Goal: Answer question/provide support: Answer question/provide support

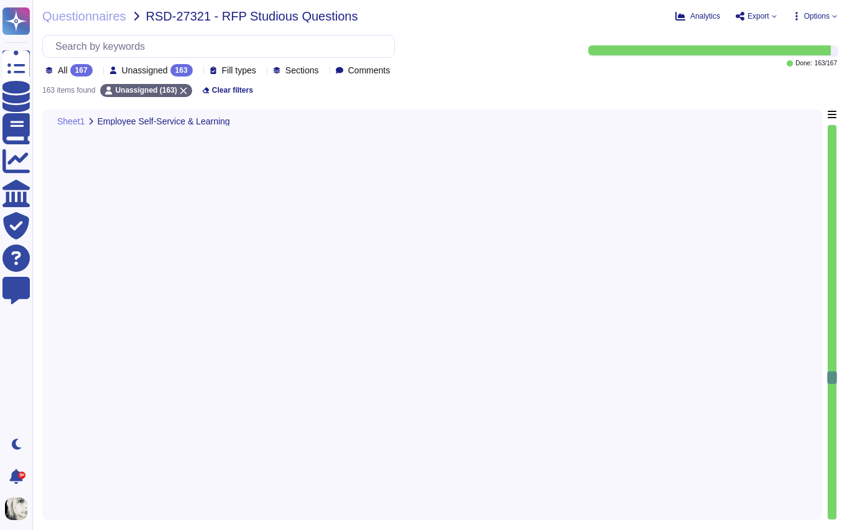
type textarea "Reminders can be sent by email before submission and approval deadlines. Payrol…"
type textarea "Yes, workforce scheduling is possible in Deel. Weekly schedules can be assigned…"
type textarea "Yes, Deel provides a summary view of all trainees across departments through th…"
type textarea "Yes, IHK contracts can be stored as templates in Deel. Templates can be central…"
type textarea "Deel’s document management system centralizes HR-related documents, including I…"
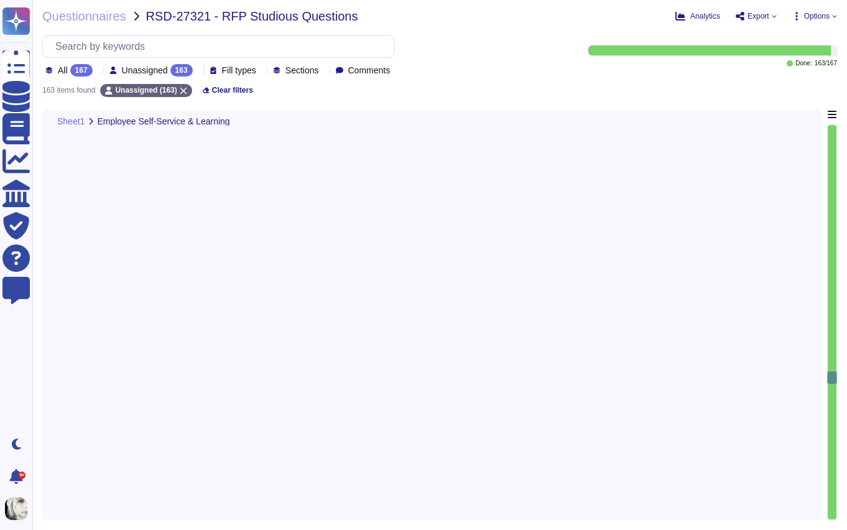
type textarea "Yes, appointment reminders are configurable. Reminders can be customized in tim…"
type textarea "Deel maintains a complete employee history through a change log that records al…"
type textarea "Deel supports fully customizable working-time models through its Weekly Schedul…"
type textarea "Data on maternity and parental leave is available by country, with entitlements…"
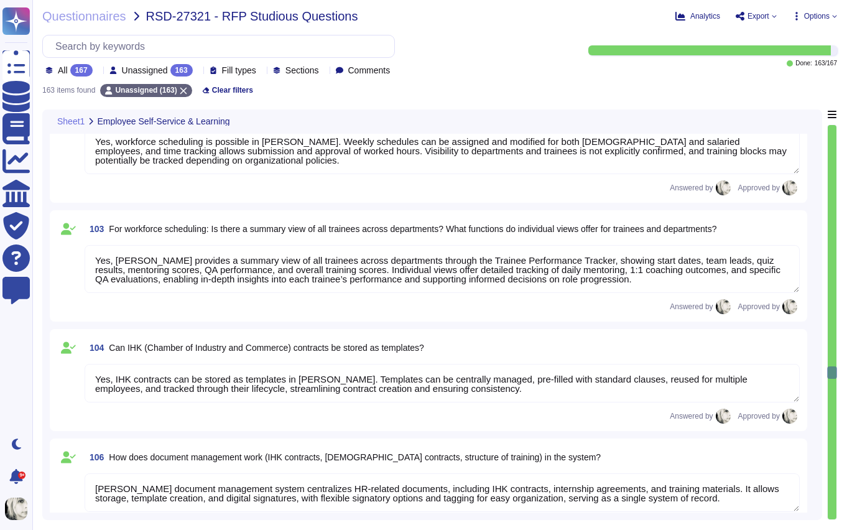
type textarea "Yes, managers can generate analyses of working hours using Deel’s reporting too…"
type textarea "Yes, employees can submit vacation requests for manager approval, and managers …"
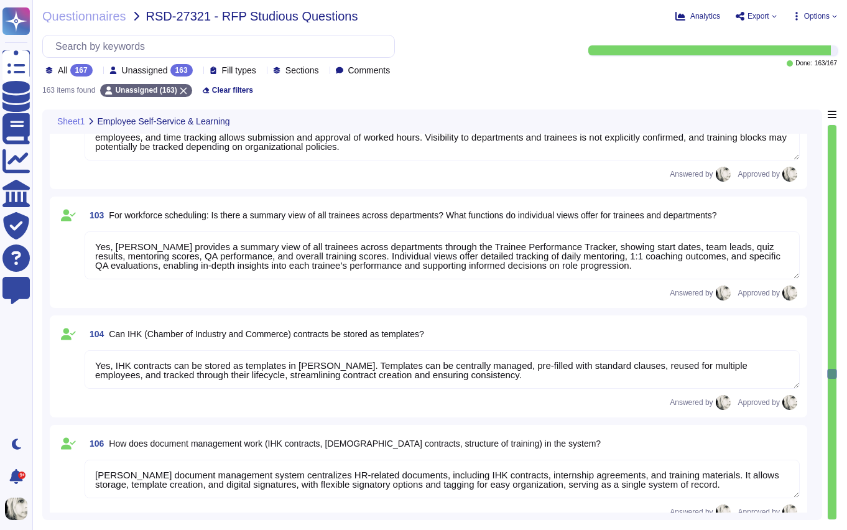
scroll to position [1, 0]
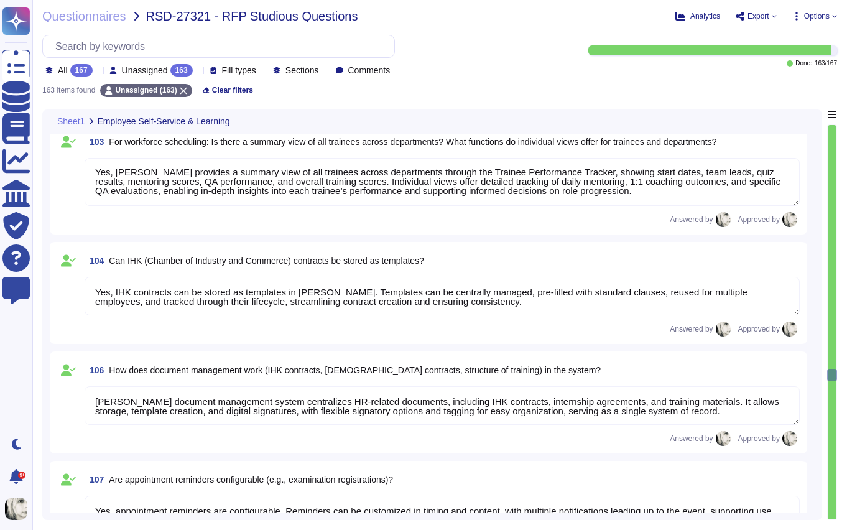
type textarea "Data on maternity and parental leave is available by country, with entitlements…"
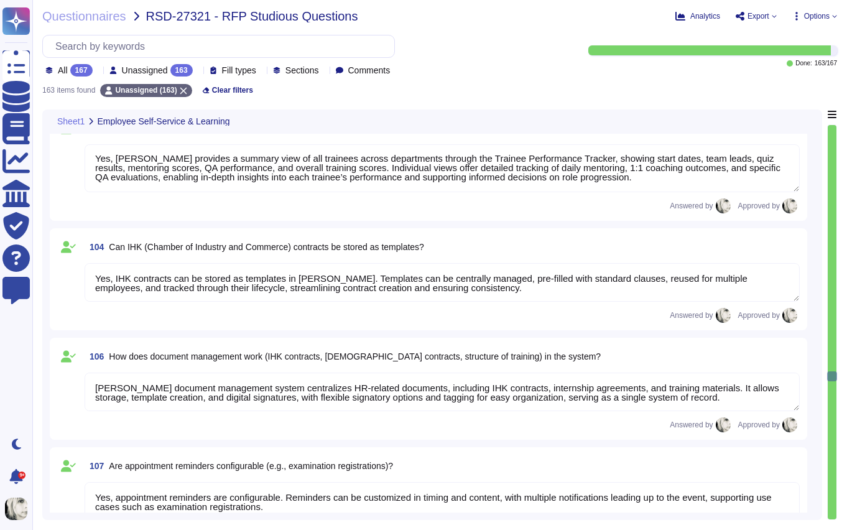
click at [168, 72] on span "Unassigned" at bounding box center [145, 70] width 46 height 9
click at [79, 75] on div "167" at bounding box center [81, 70] width 22 height 12
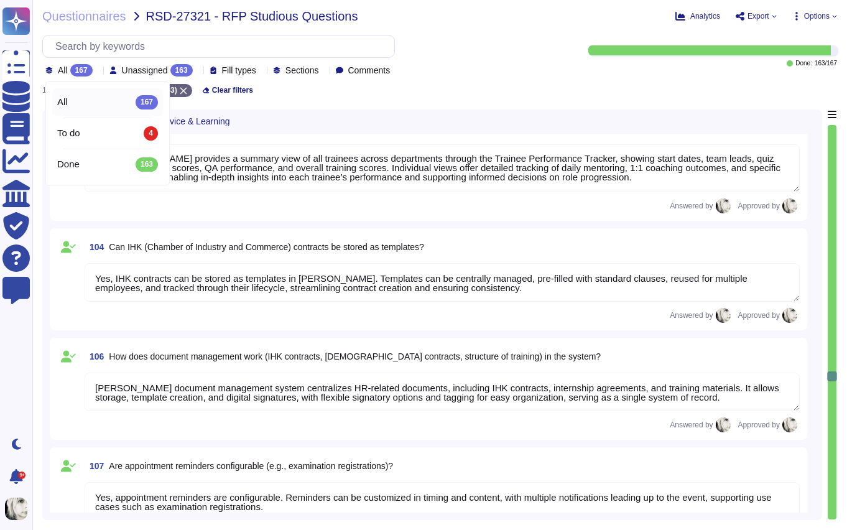
click at [82, 94] on div "All 167" at bounding box center [107, 102] width 111 height 28
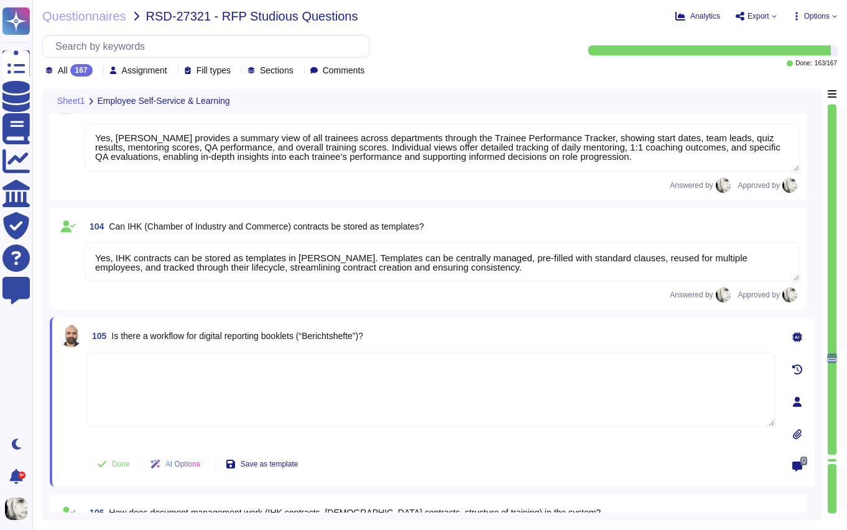
type textarea "Deel’s document management system centralizes HR-related documents, including I…"
type textarea "Yes, appointment reminders are configurable. Reminders can be customized in tim…"
type textarea "Deel maintains a complete employee history through a change log that records al…"
click at [207, 334] on span "Is there a workflow for digital reporting booklets (“Berichtshefte”)?" at bounding box center [237, 336] width 252 height 10
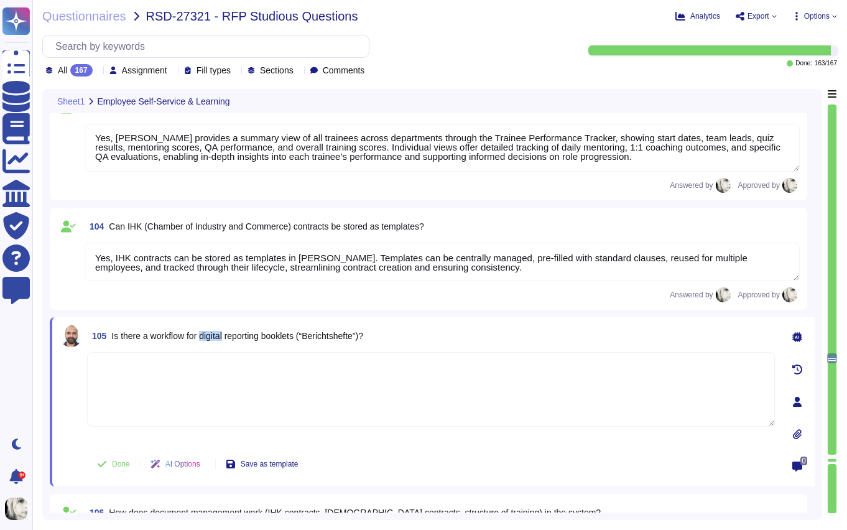
click at [207, 334] on span "Is there a workflow for digital reporting booklets (“Berichtshefte”)?" at bounding box center [237, 336] width 252 height 10
click at [315, 338] on span "Is there a workflow for digital reporting booklets (“Berichtshefte”)?" at bounding box center [237, 336] width 252 height 10
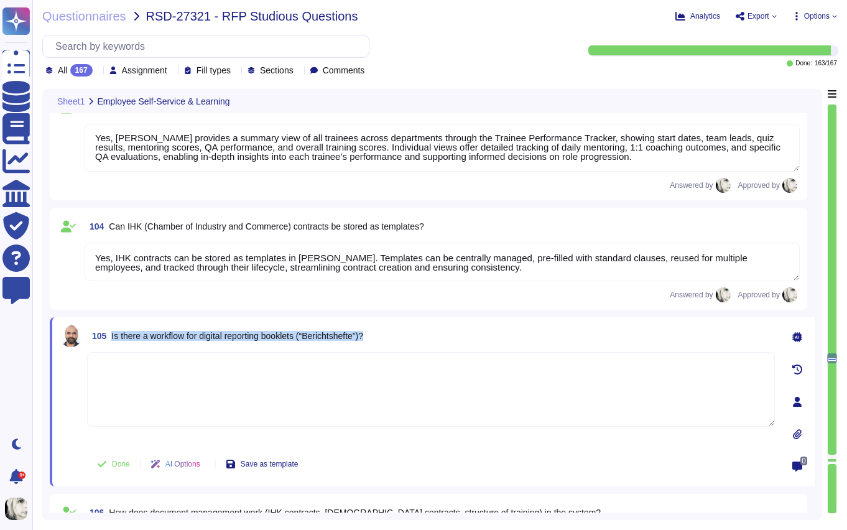
click at [315, 338] on span "Is there a workflow for digital reporting booklets (“Berichtshefte”)?" at bounding box center [237, 336] width 252 height 10
